Goal: Task Accomplishment & Management: Use online tool/utility

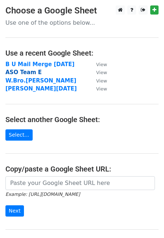
click at [27, 73] on strong "ASO Team E" at bounding box center [23, 72] width 36 height 7
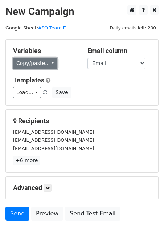
click at [50, 63] on link "Copy/paste..." at bounding box center [35, 63] width 44 height 11
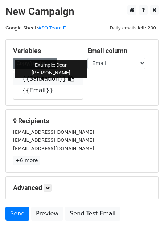
click at [42, 78] on link "{{Salutation}}" at bounding box center [47, 79] width 69 height 12
